Goal: Task Accomplishment & Management: Use online tool/utility

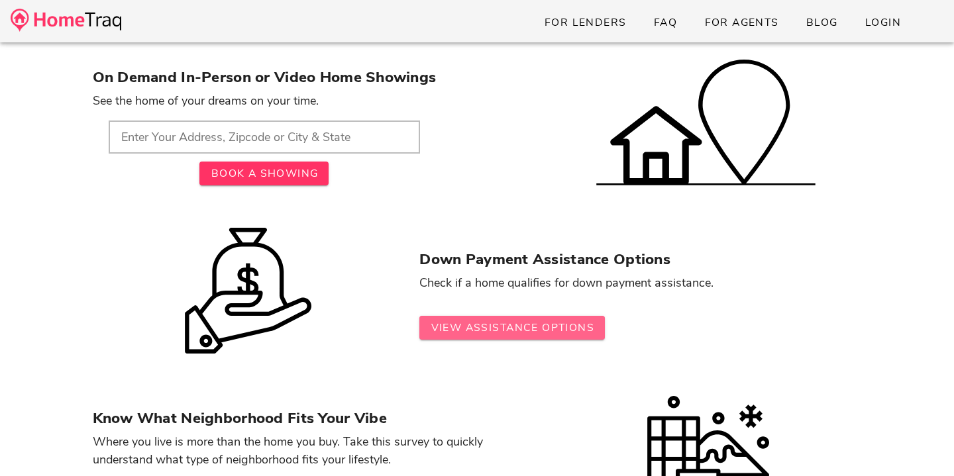
scroll to position [505, 0]
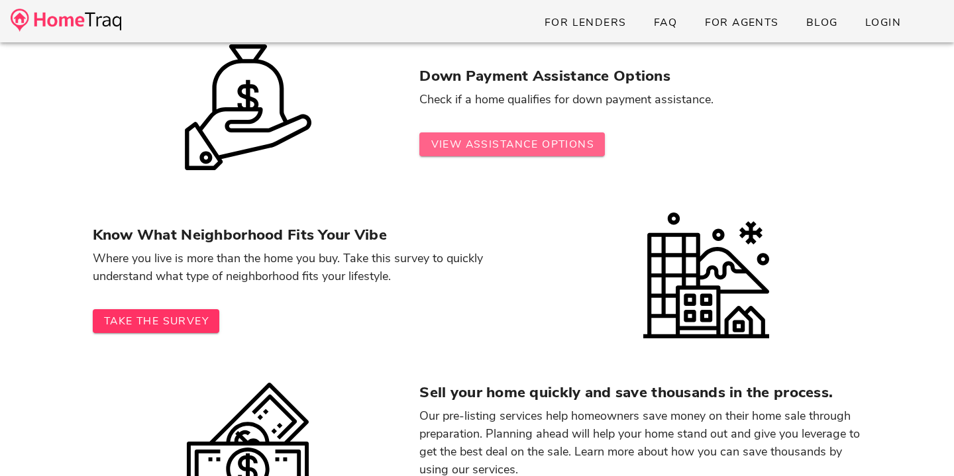
click at [534, 146] on span "View Assistance Options" at bounding box center [512, 144] width 164 height 15
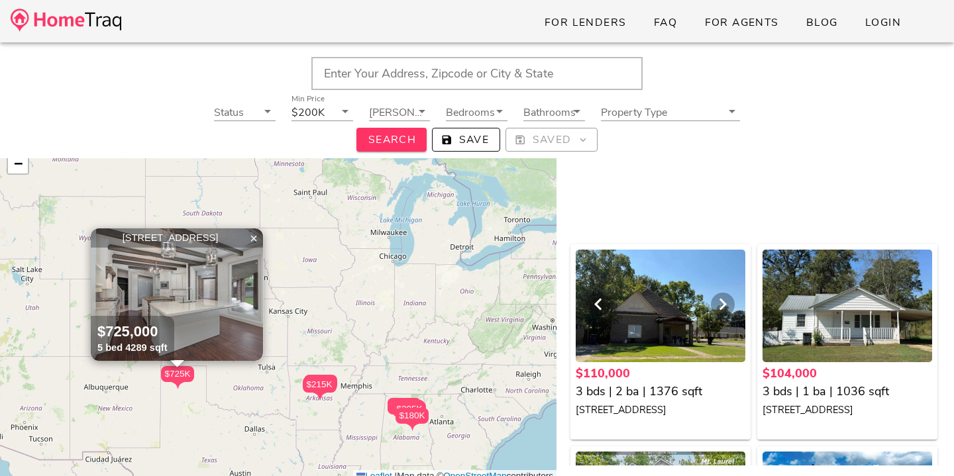
click at [633, 302] on div at bounding box center [661, 306] width 170 height 113
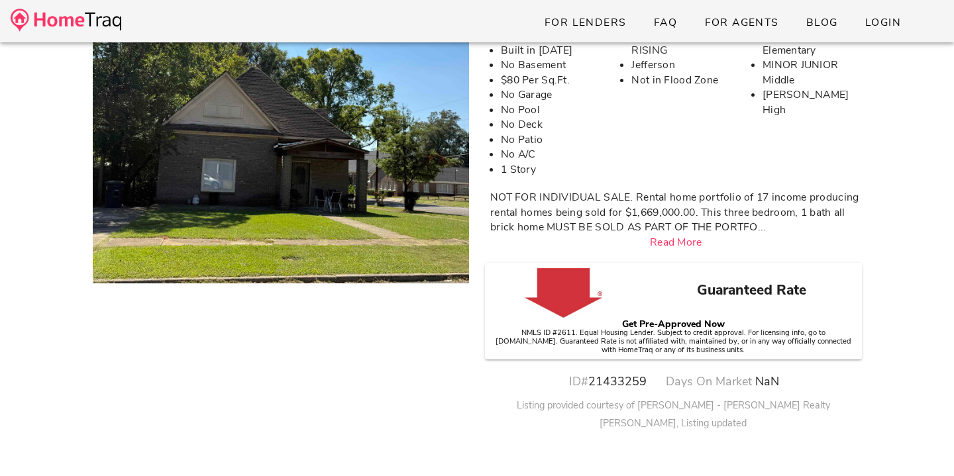
scroll to position [180, 0]
click at [593, 306] on div at bounding box center [563, 299] width 93 height 60
